Goal: Task Accomplishment & Management: Complete application form

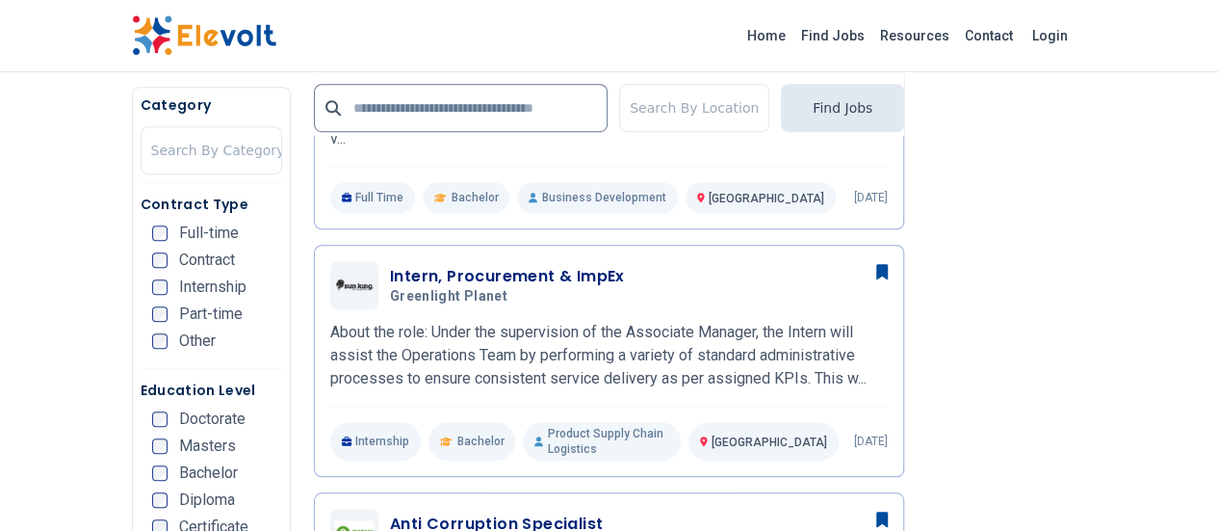
scroll to position [713, 0]
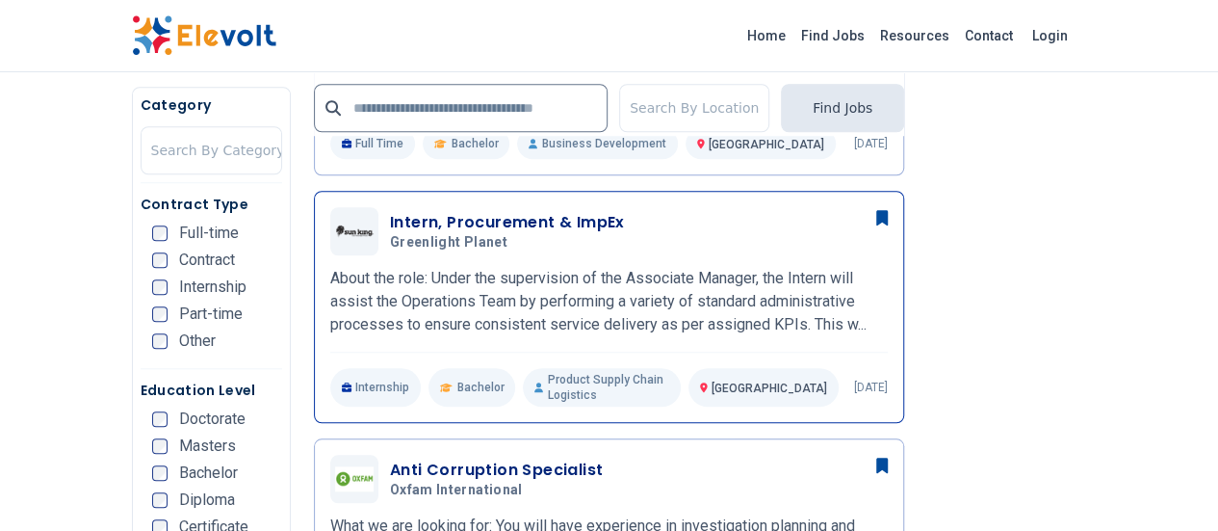
click at [476, 234] on h5 "Greenlight Planet" at bounding box center [503, 242] width 227 height 17
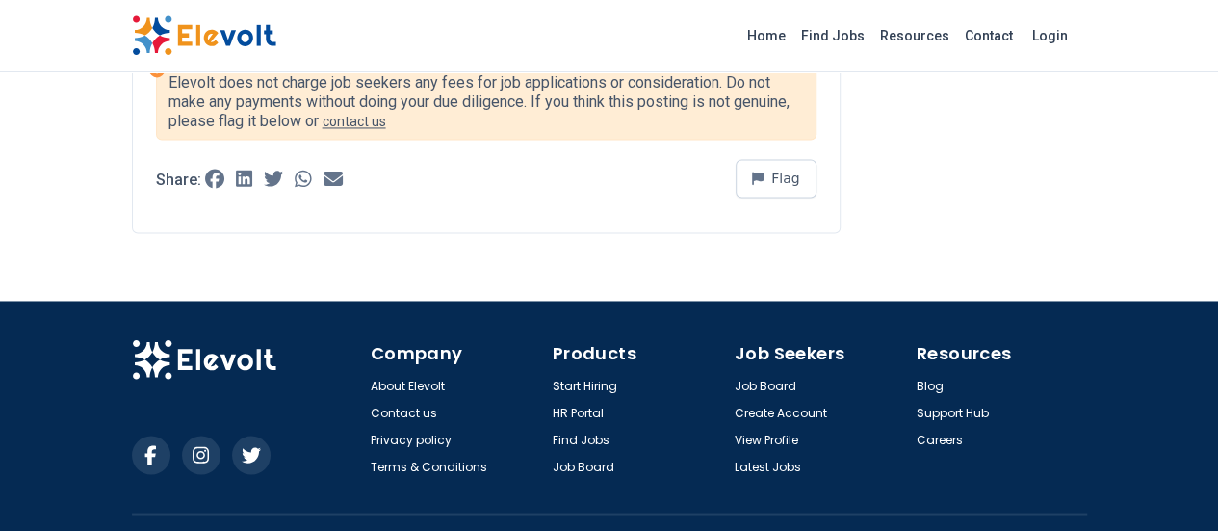
scroll to position [1202, 0]
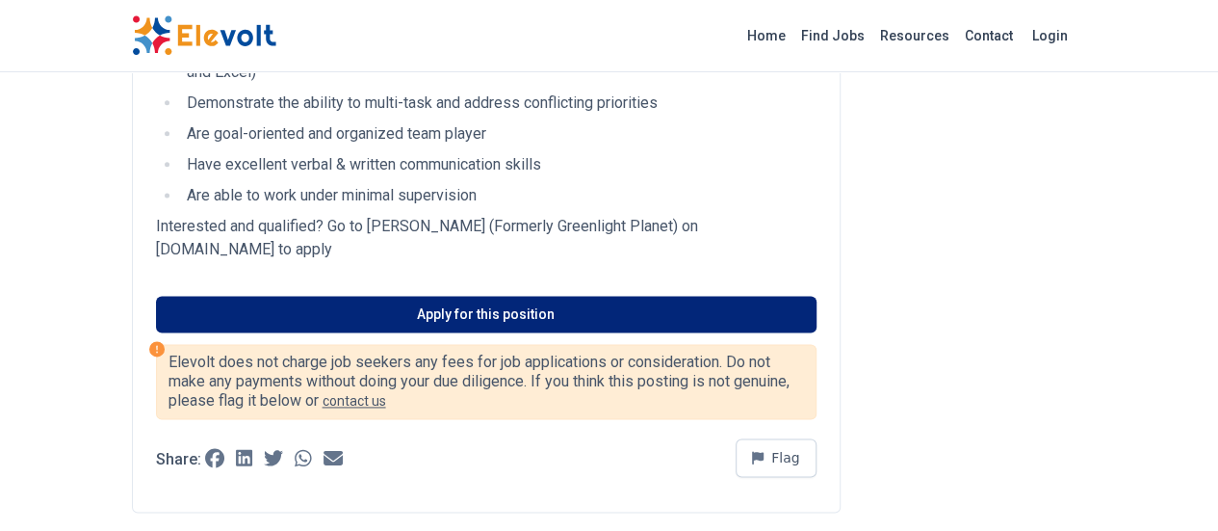
click at [417, 296] on link "Apply for this position" at bounding box center [486, 314] width 661 height 37
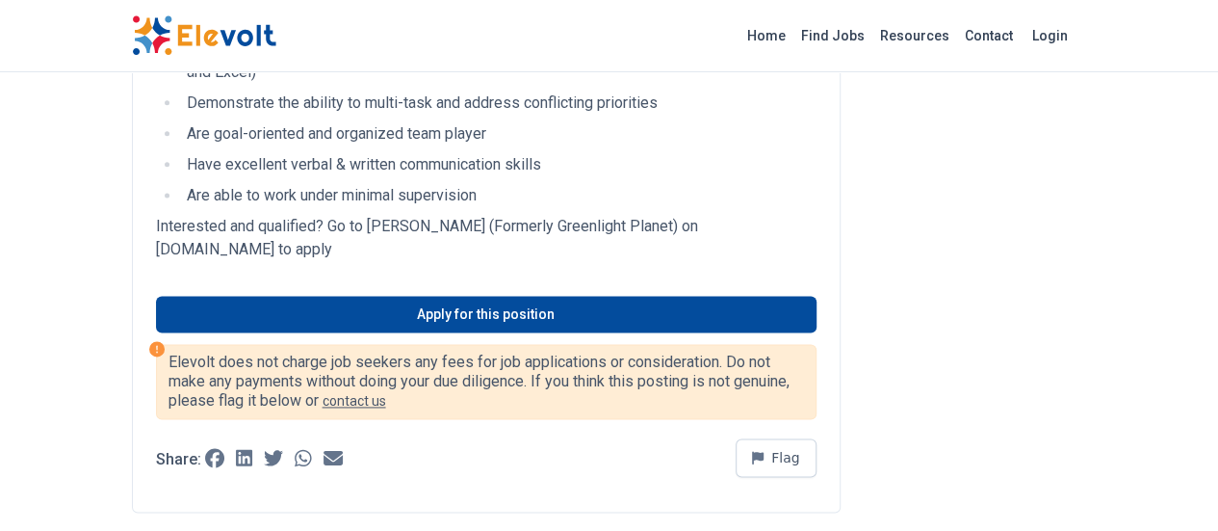
scroll to position [1481, 0]
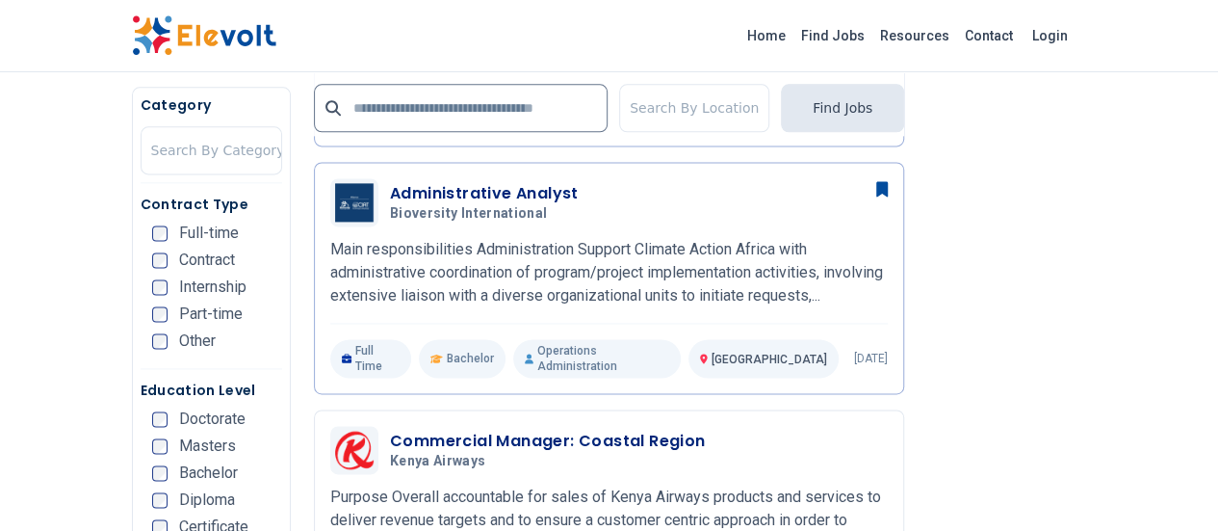
scroll to position [1205, 0]
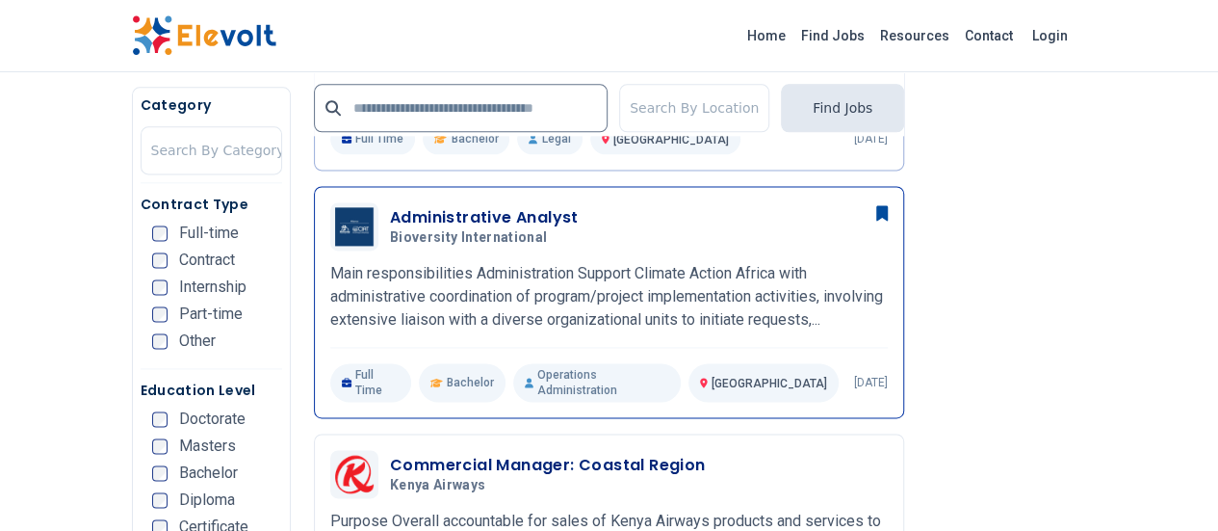
click at [416, 206] on h3 "Administrative Analyst" at bounding box center [484, 217] width 189 height 23
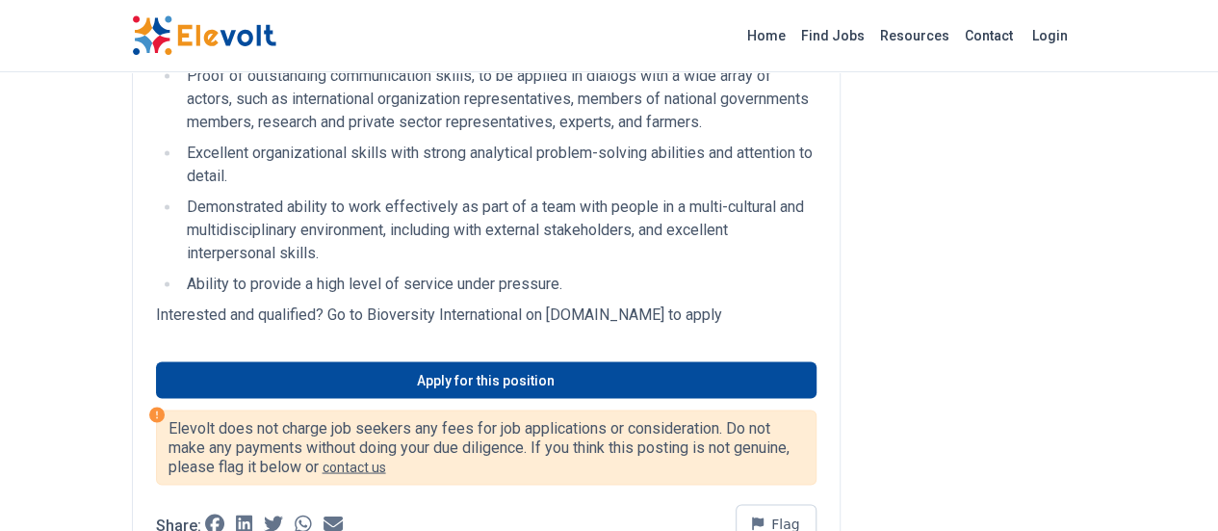
scroll to position [1383, 0]
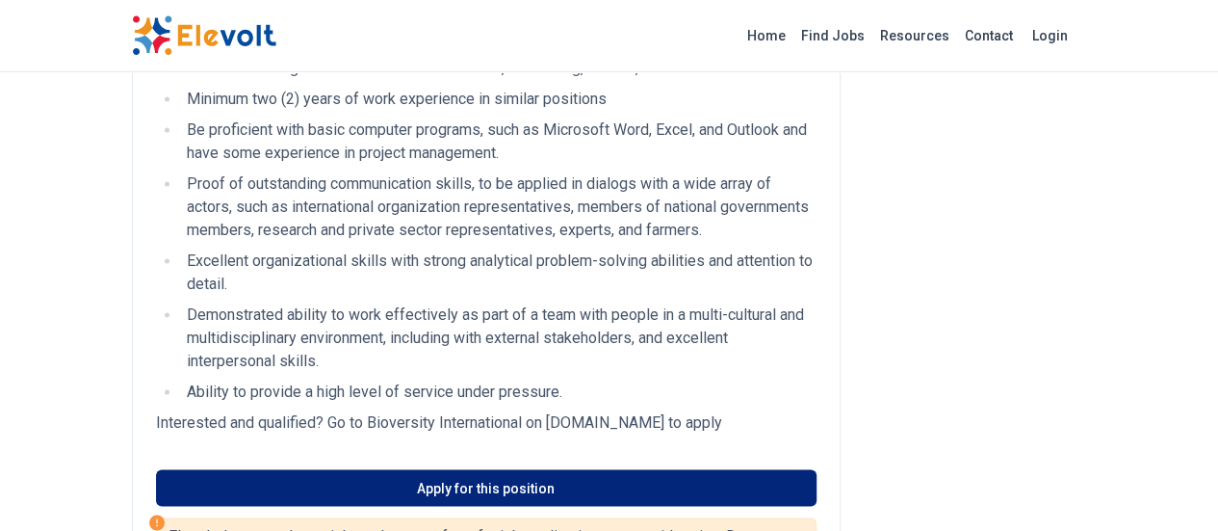
click at [449, 469] on link "Apply for this position" at bounding box center [486, 487] width 661 height 37
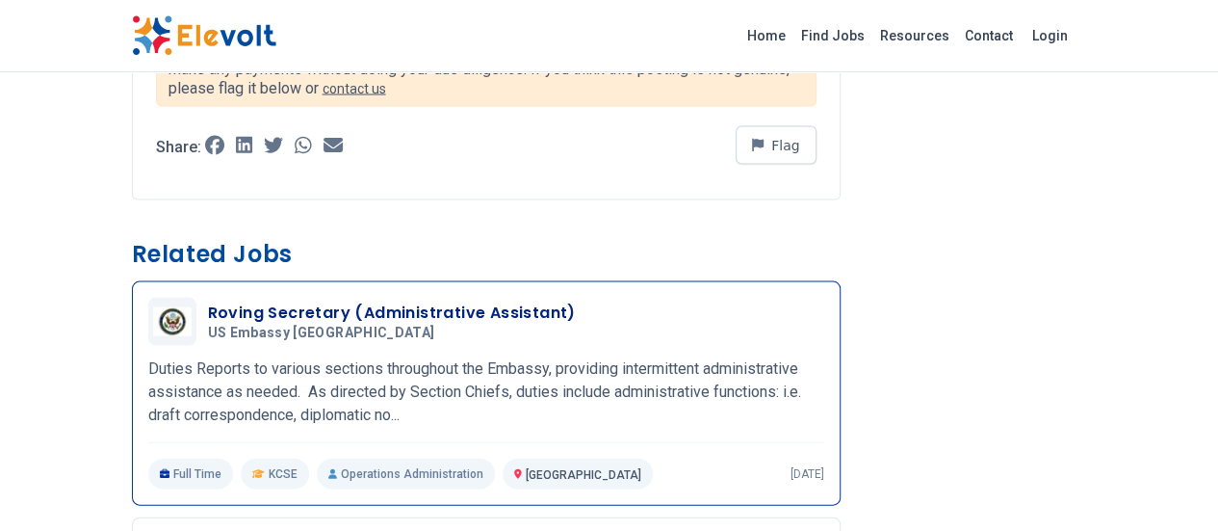
scroll to position [1403, 0]
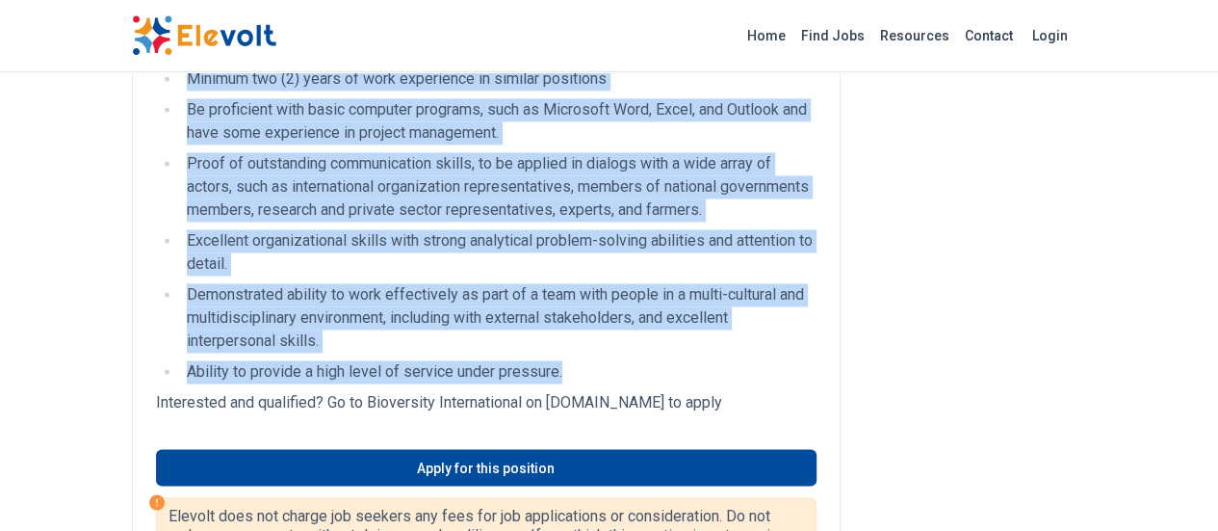
drag, startPoint x: 4, startPoint y: 94, endPoint x: 445, endPoint y: 162, distance: 446.2
click at [445, 162] on div "Administrative Analyst All Jobs nairobi KE Full-time Bachelor 3 days ago 08/14/…" at bounding box center [610, 412] width 986 height 3630
copy div "Administrative Analyst All Jobs nairobi KE Full-time Bachelor 3 days ago 08/14/…"
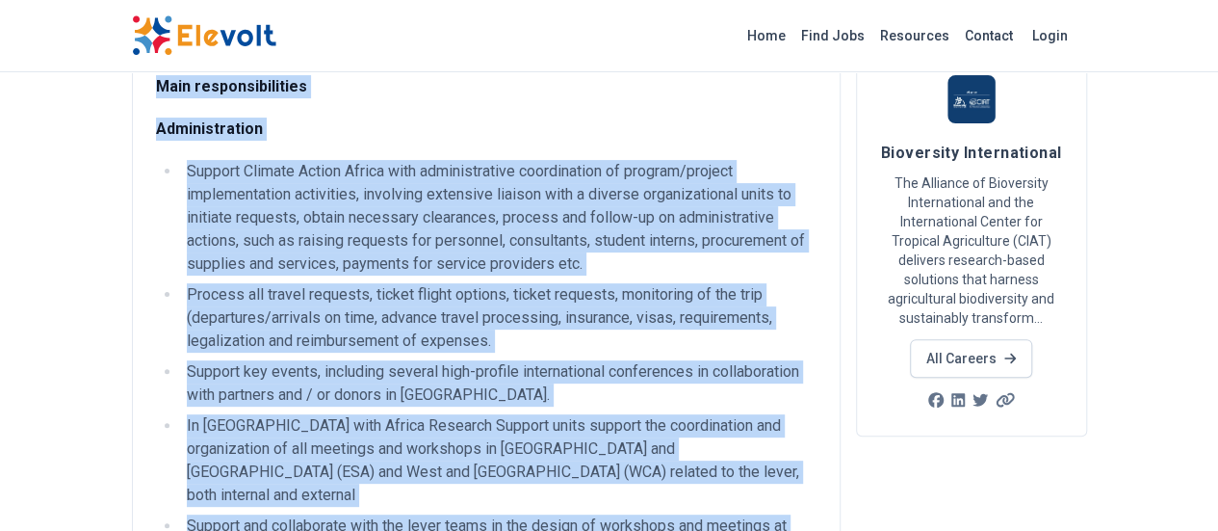
scroll to position [0, 0]
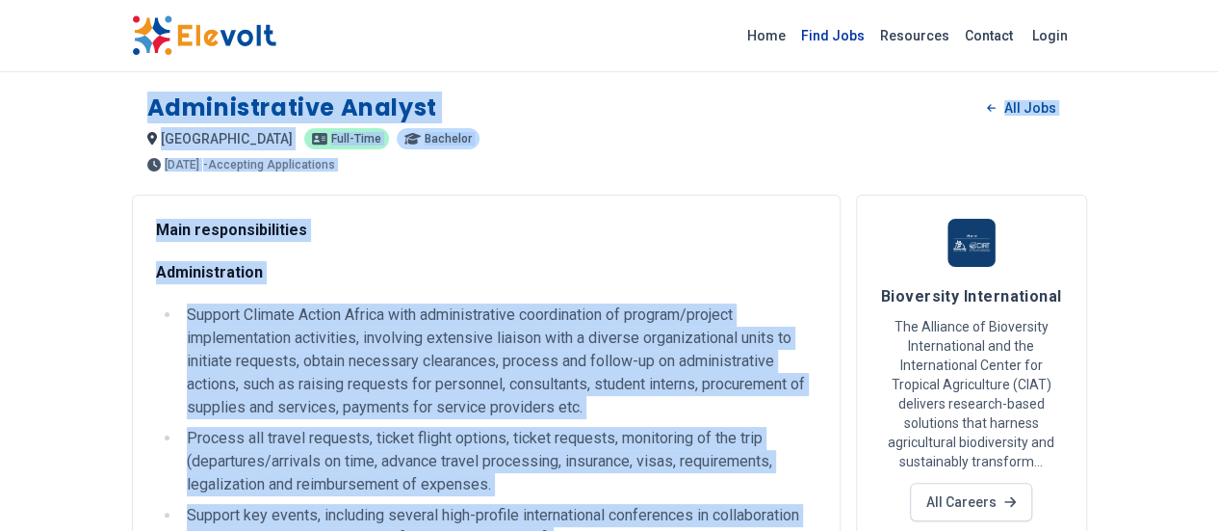
click at [873, 35] on link "Find Jobs" at bounding box center [833, 35] width 79 height 31
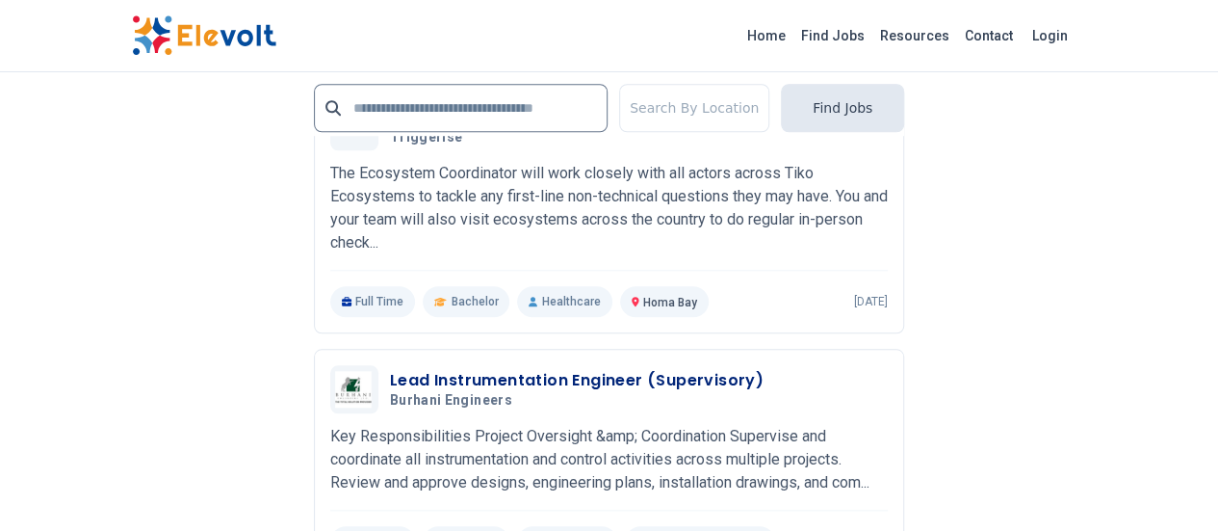
scroll to position [4404, 0]
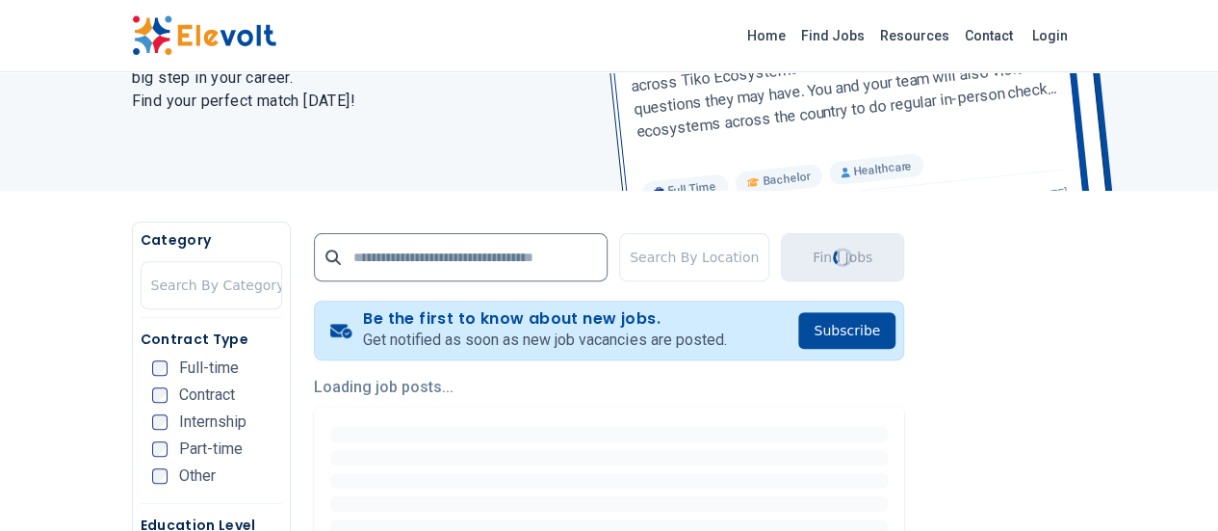
scroll to position [0, 0]
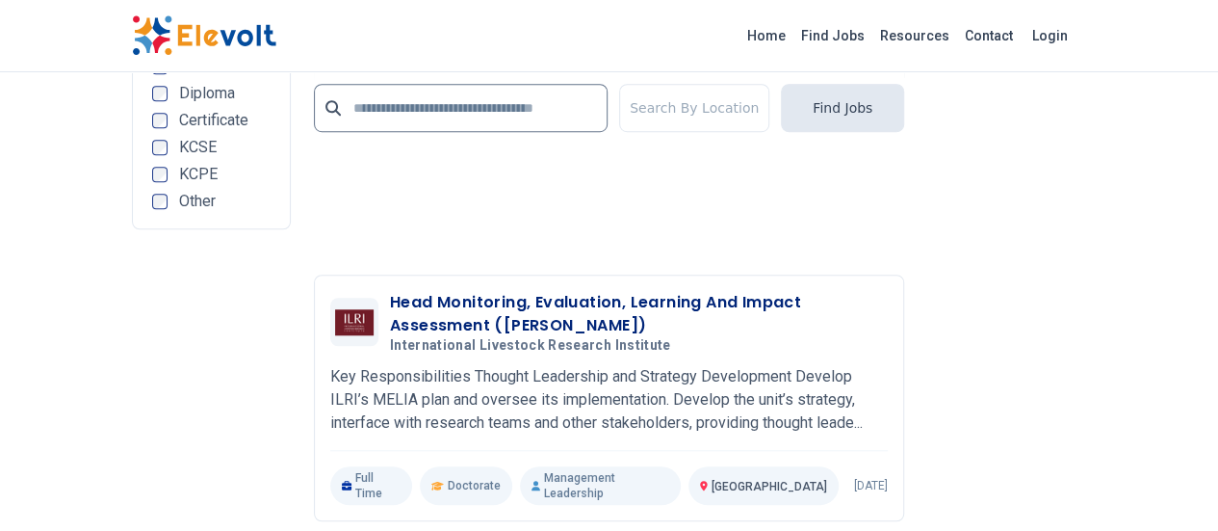
scroll to position [4646, 0]
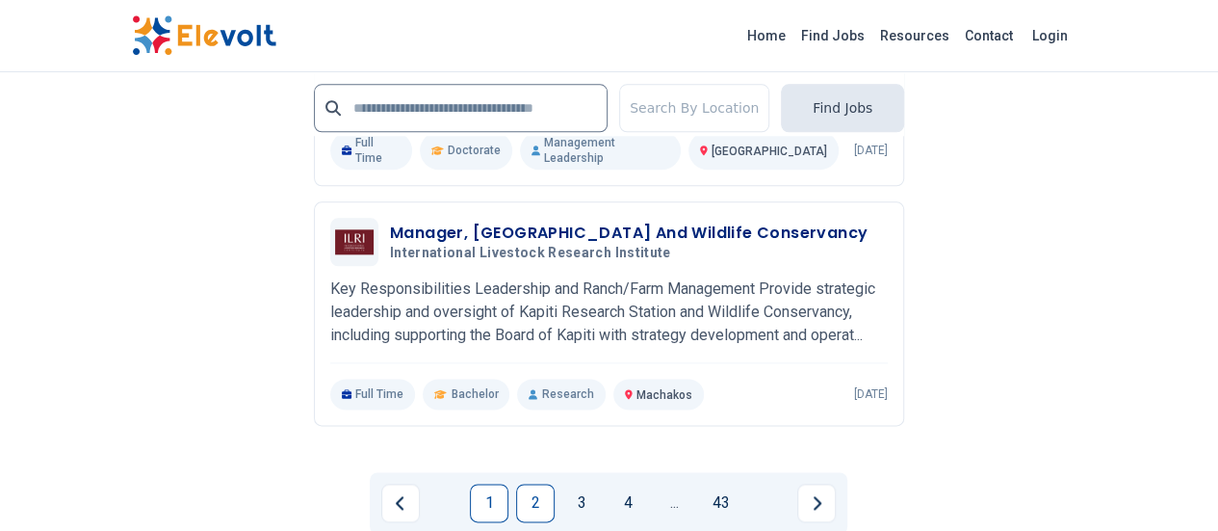
click at [488, 483] on link "1" at bounding box center [489, 502] width 39 height 39
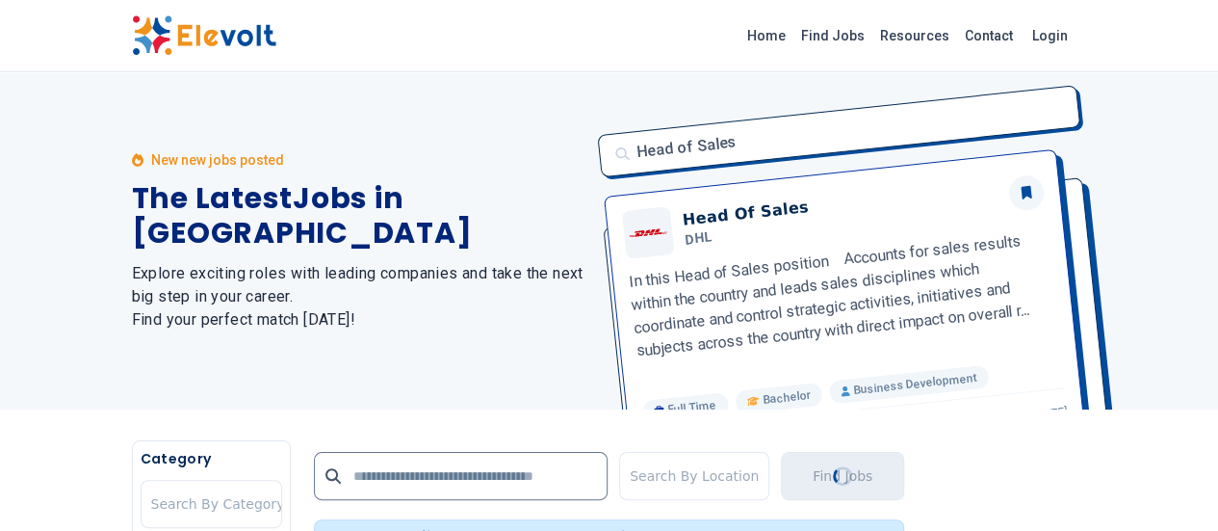
scroll to position [464, 0]
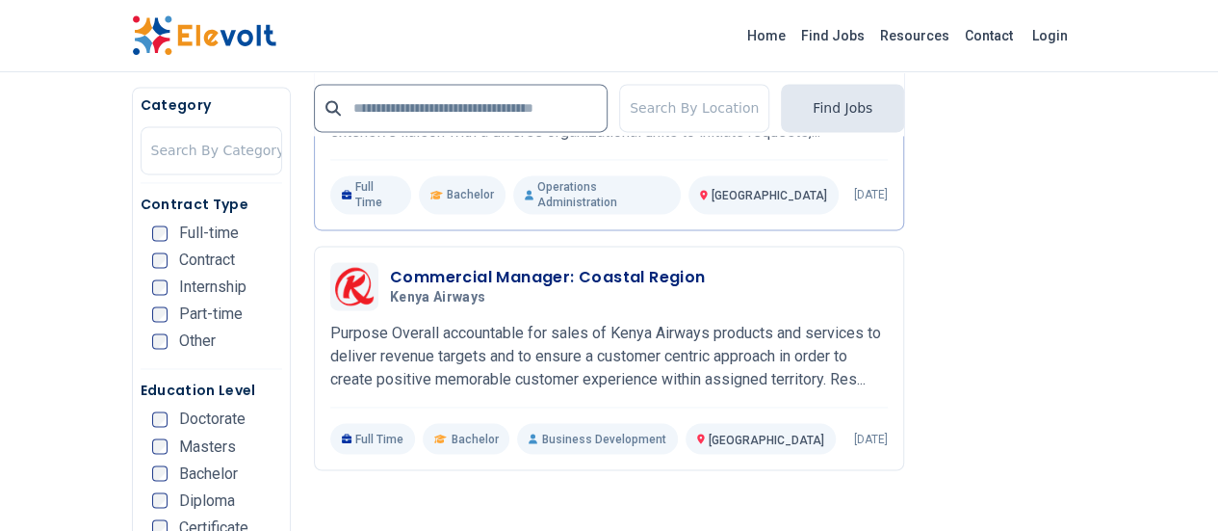
scroll to position [1857, 0]
